Goal: Find specific page/section: Find specific page/section

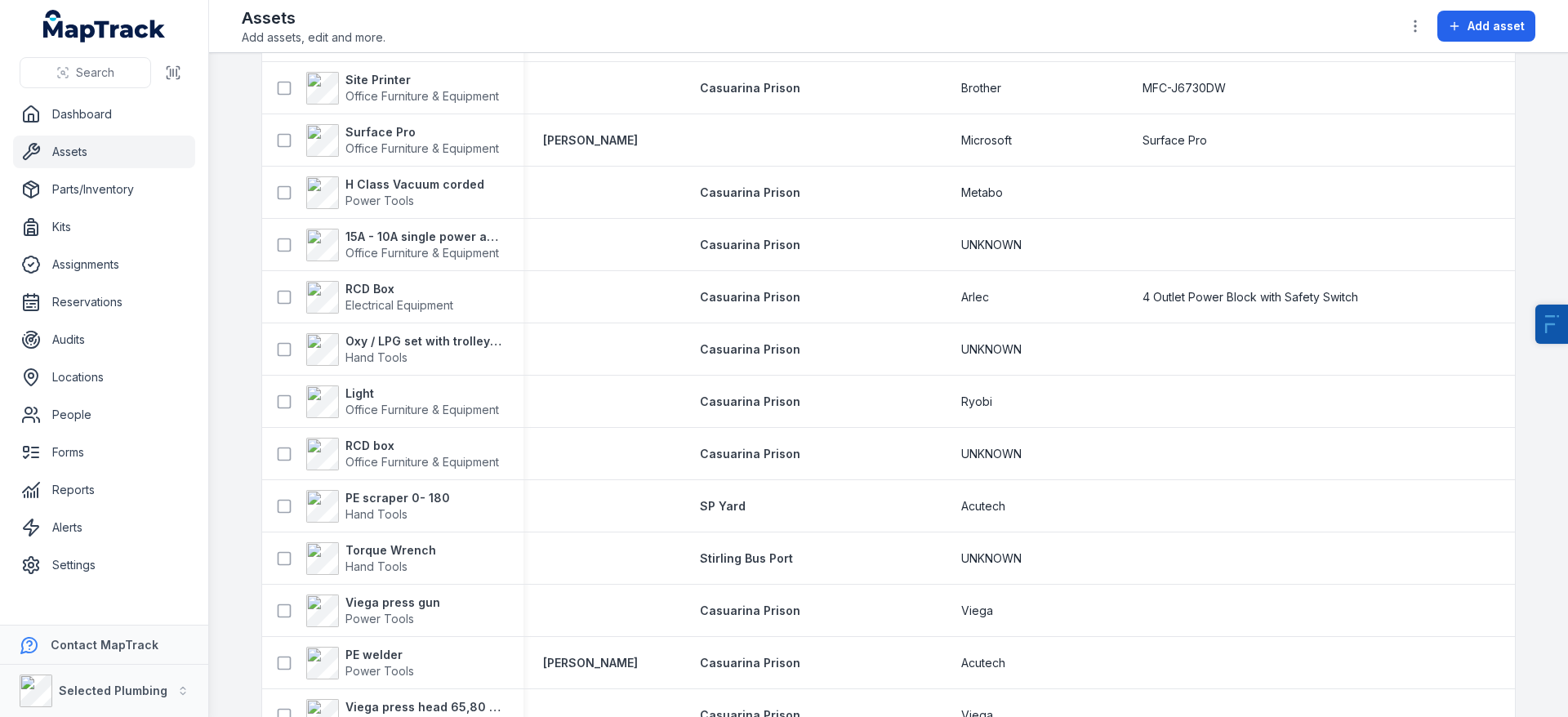
scroll to position [2659, 0]
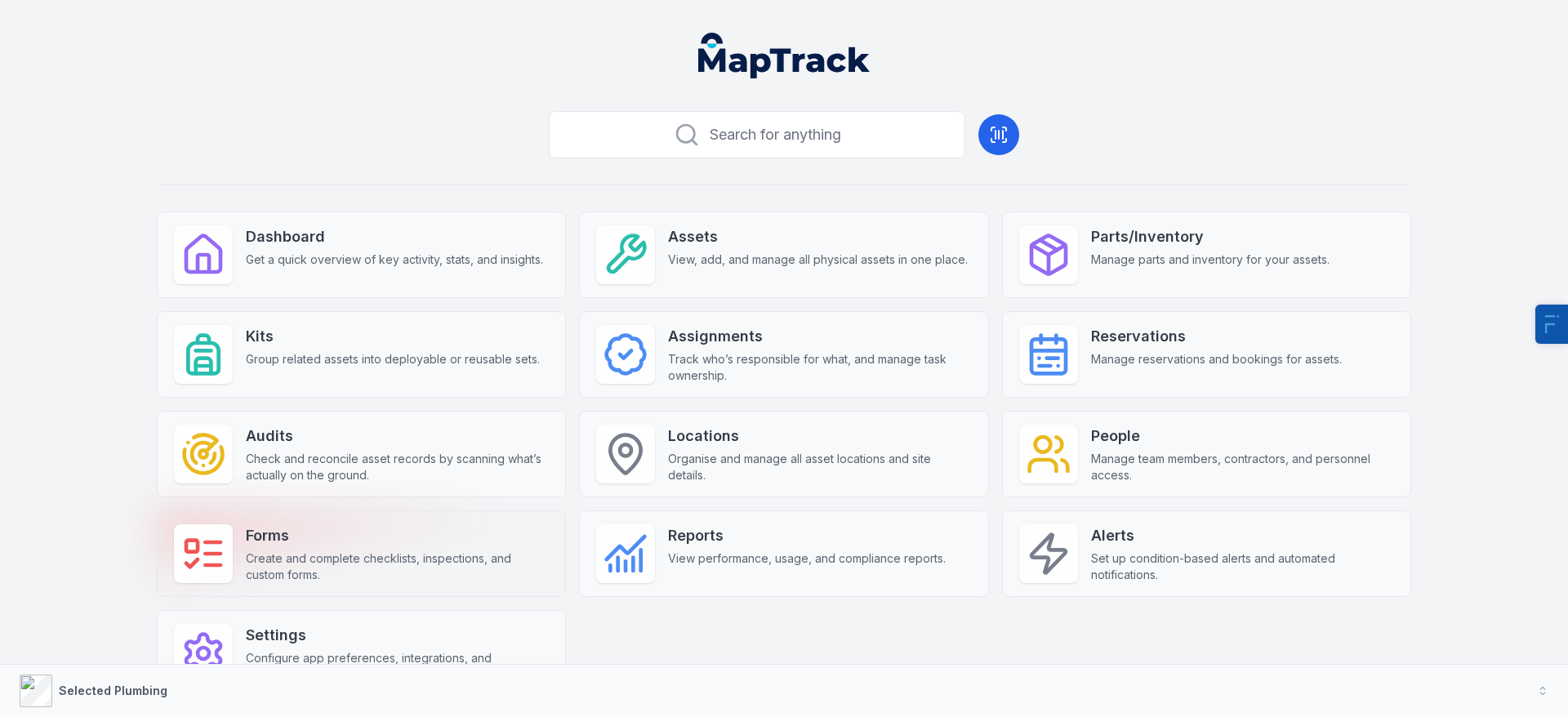
click at [323, 530] on strong "Forms" at bounding box center [398, 535] width 303 height 23
